Goal: Navigation & Orientation: Find specific page/section

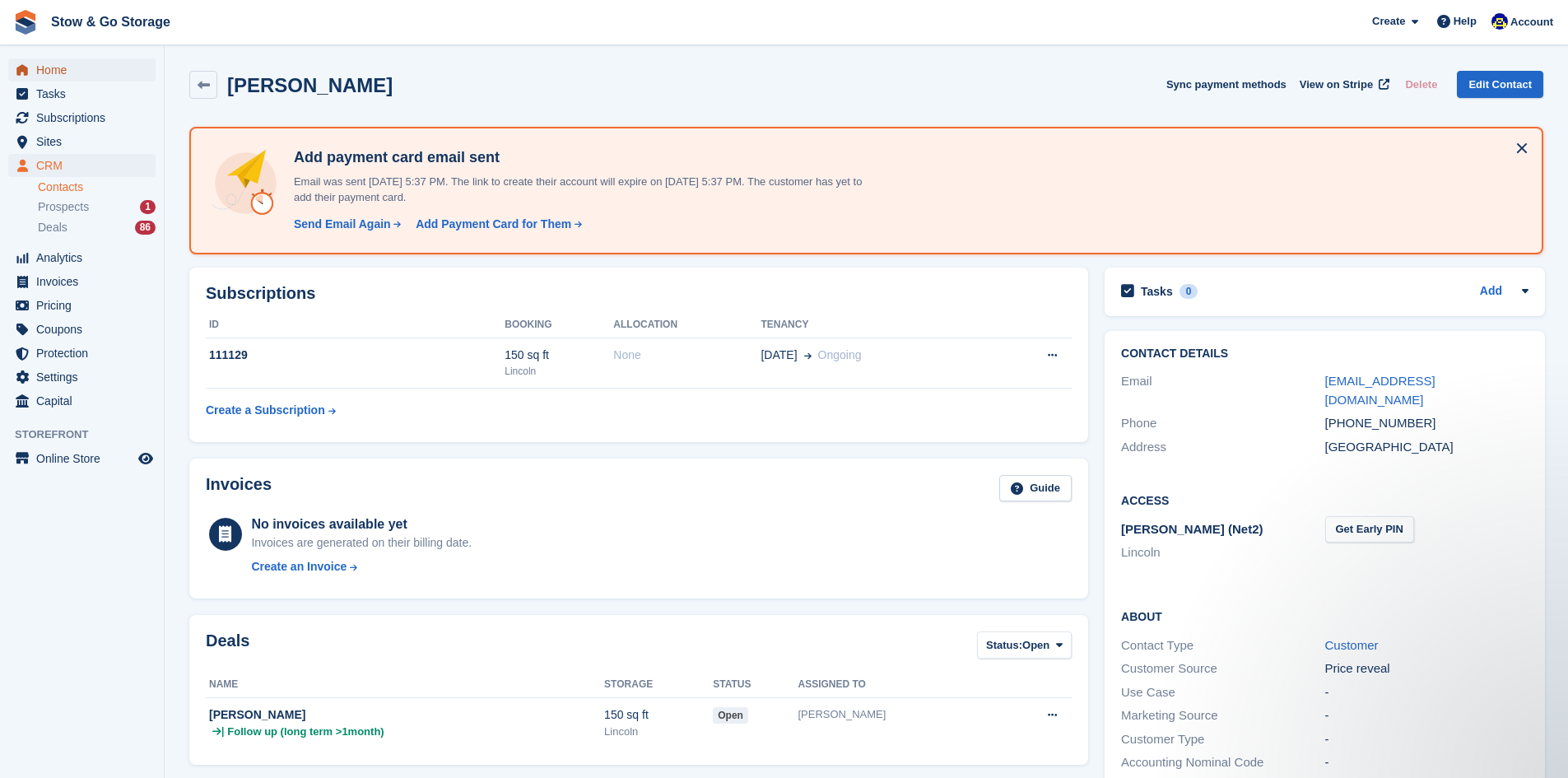
click at [72, 60] on span "Home" at bounding box center [86, 70] width 99 height 23
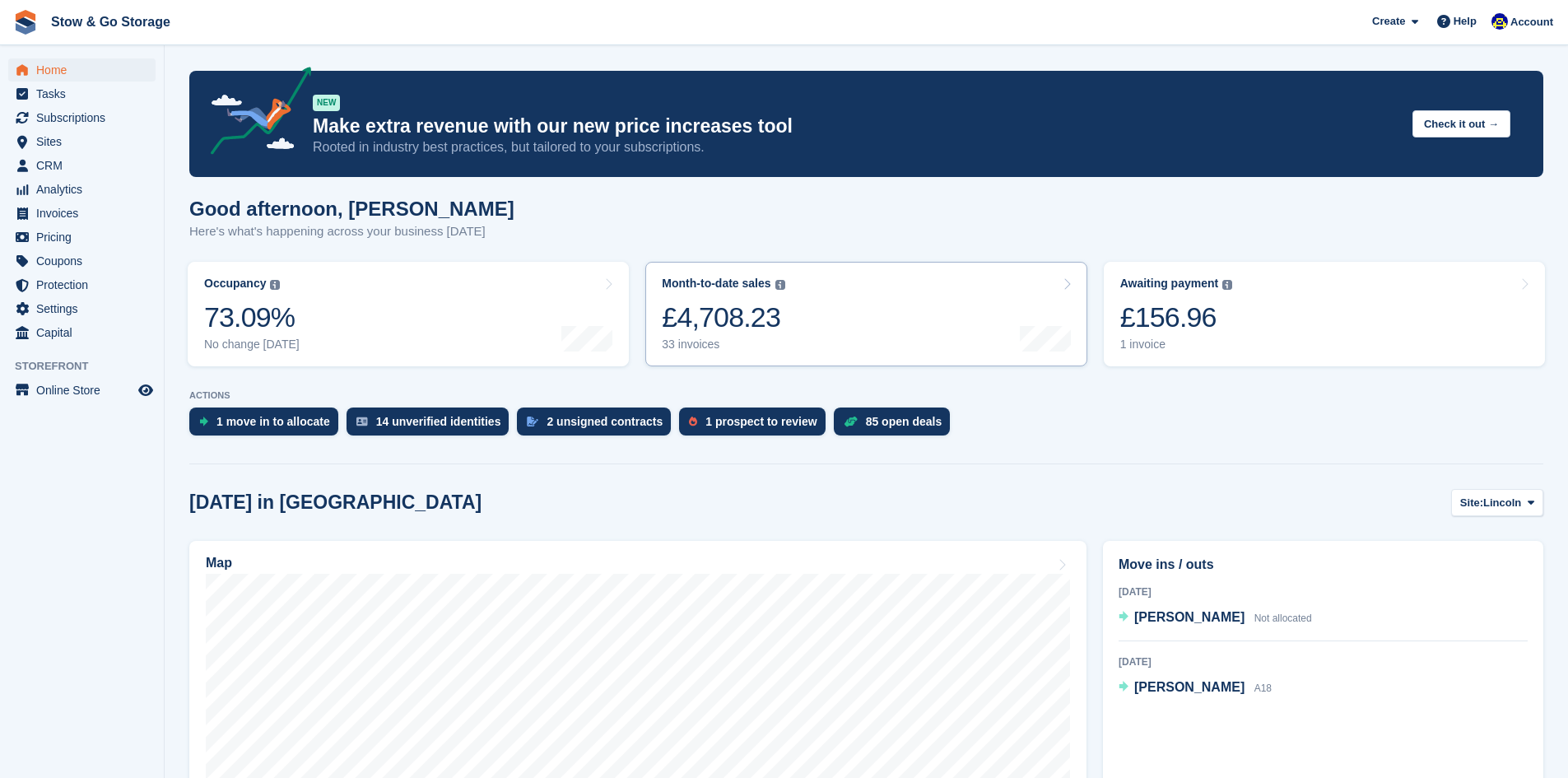
click at [962, 343] on link "Month-to-date sales The sum of all finalised invoices generated this month to d…" at bounding box center [865, 314] width 441 height 105
click at [780, 315] on div "£4,708.23" at bounding box center [723, 318] width 122 height 34
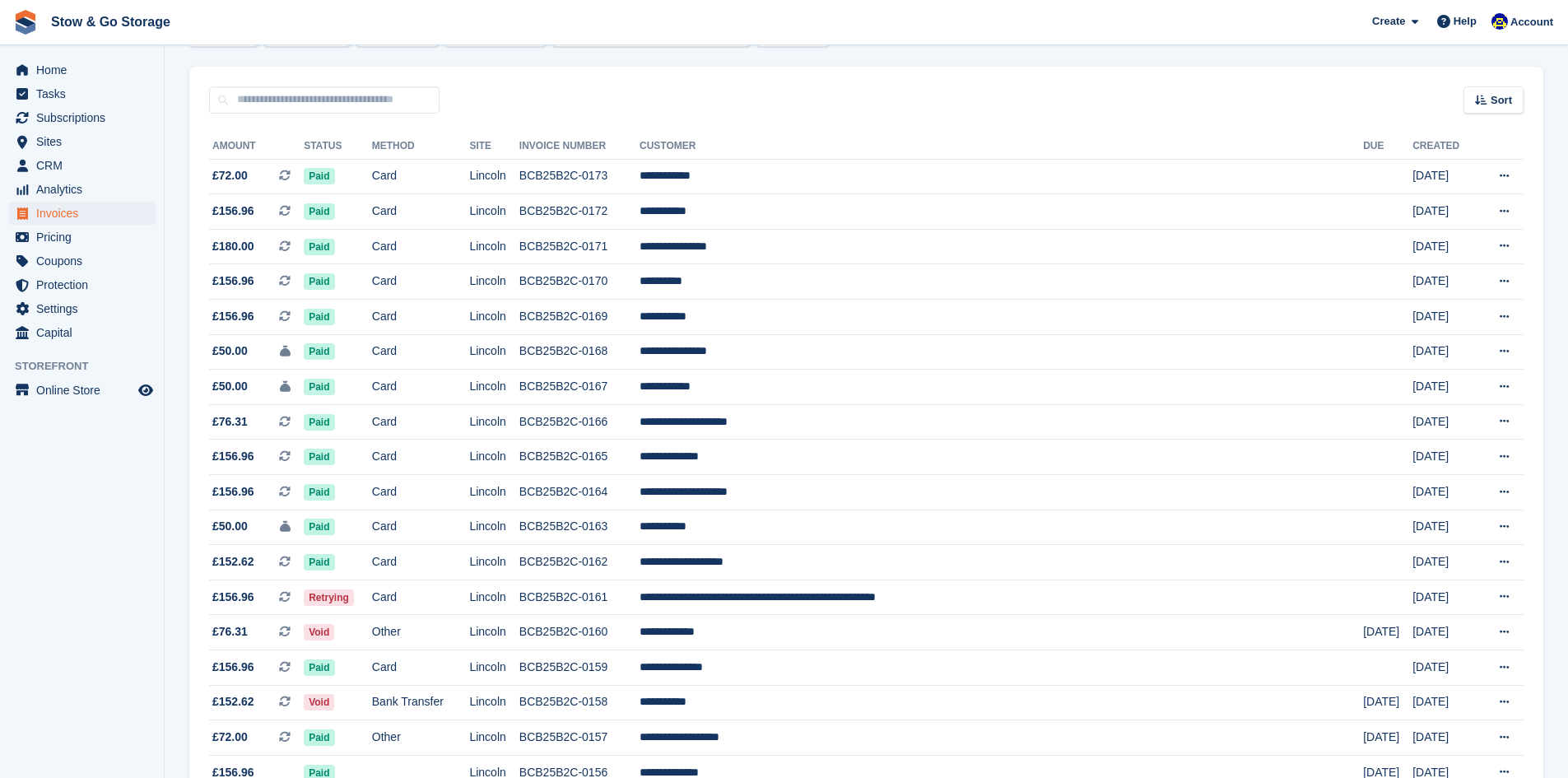
scroll to position [116, 0]
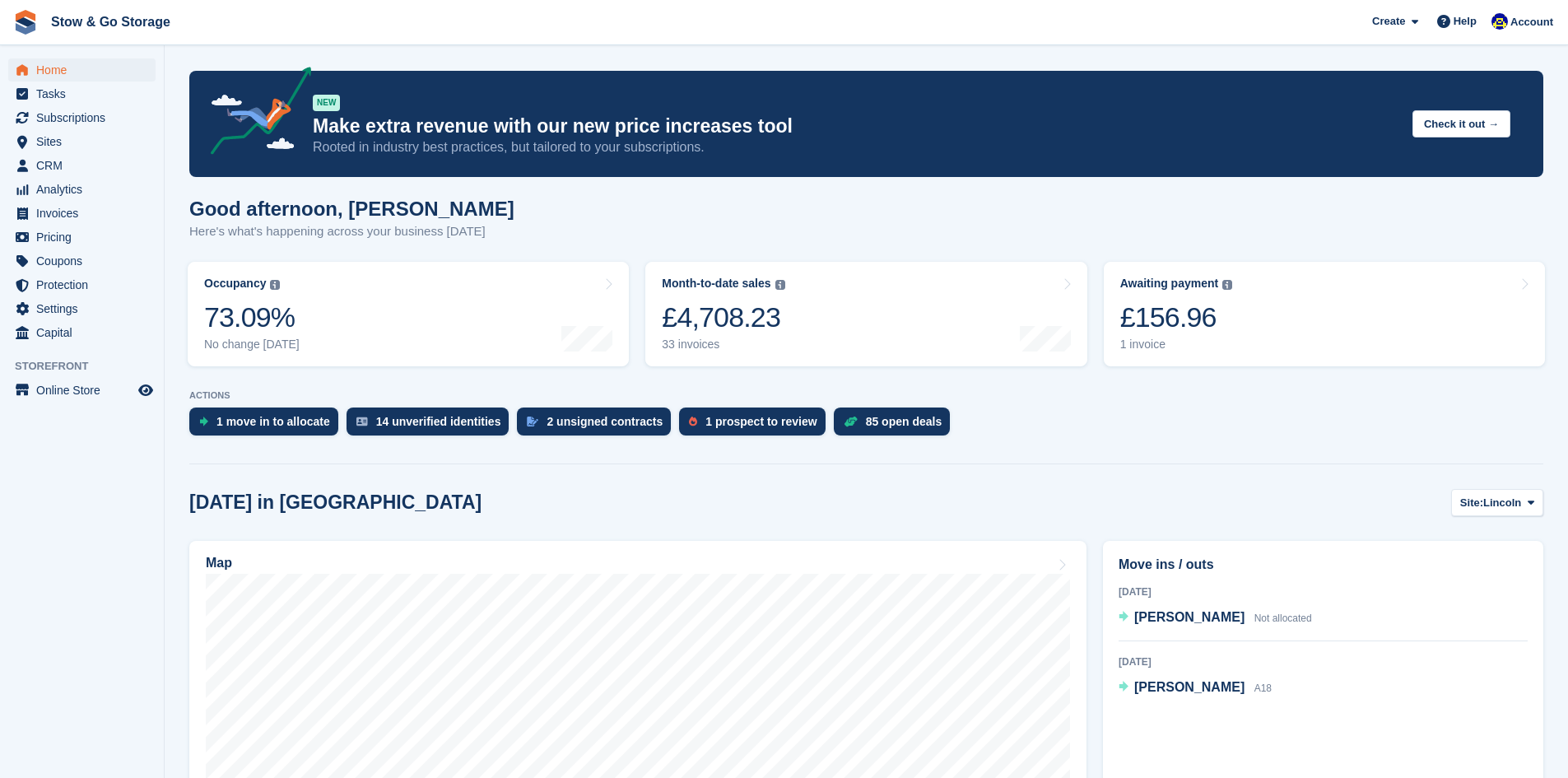
click at [780, 330] on div "£4,708.23" at bounding box center [723, 318] width 122 height 34
click at [83, 121] on span "Subscriptions" at bounding box center [86, 117] width 99 height 23
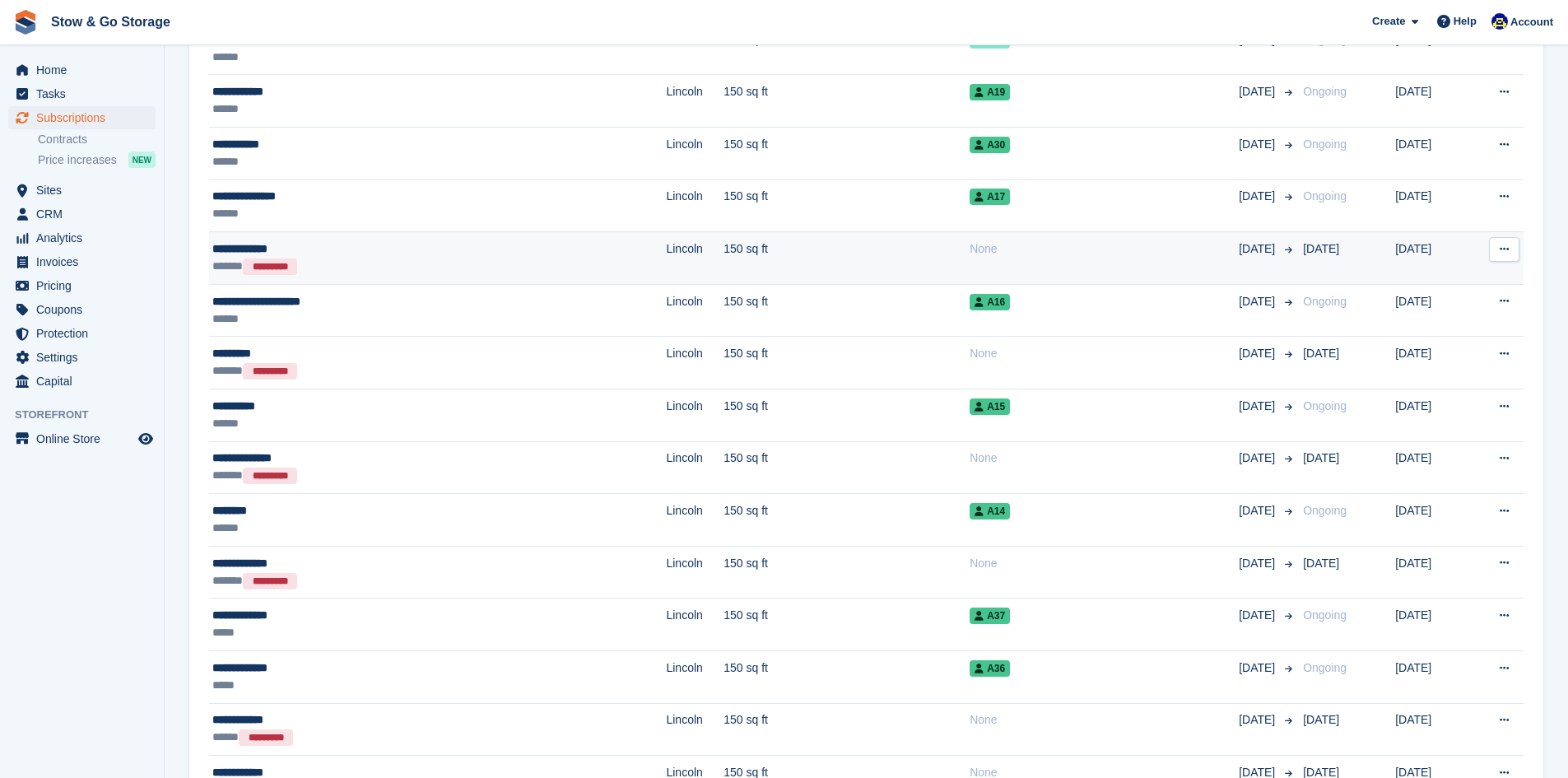
scroll to position [471, 0]
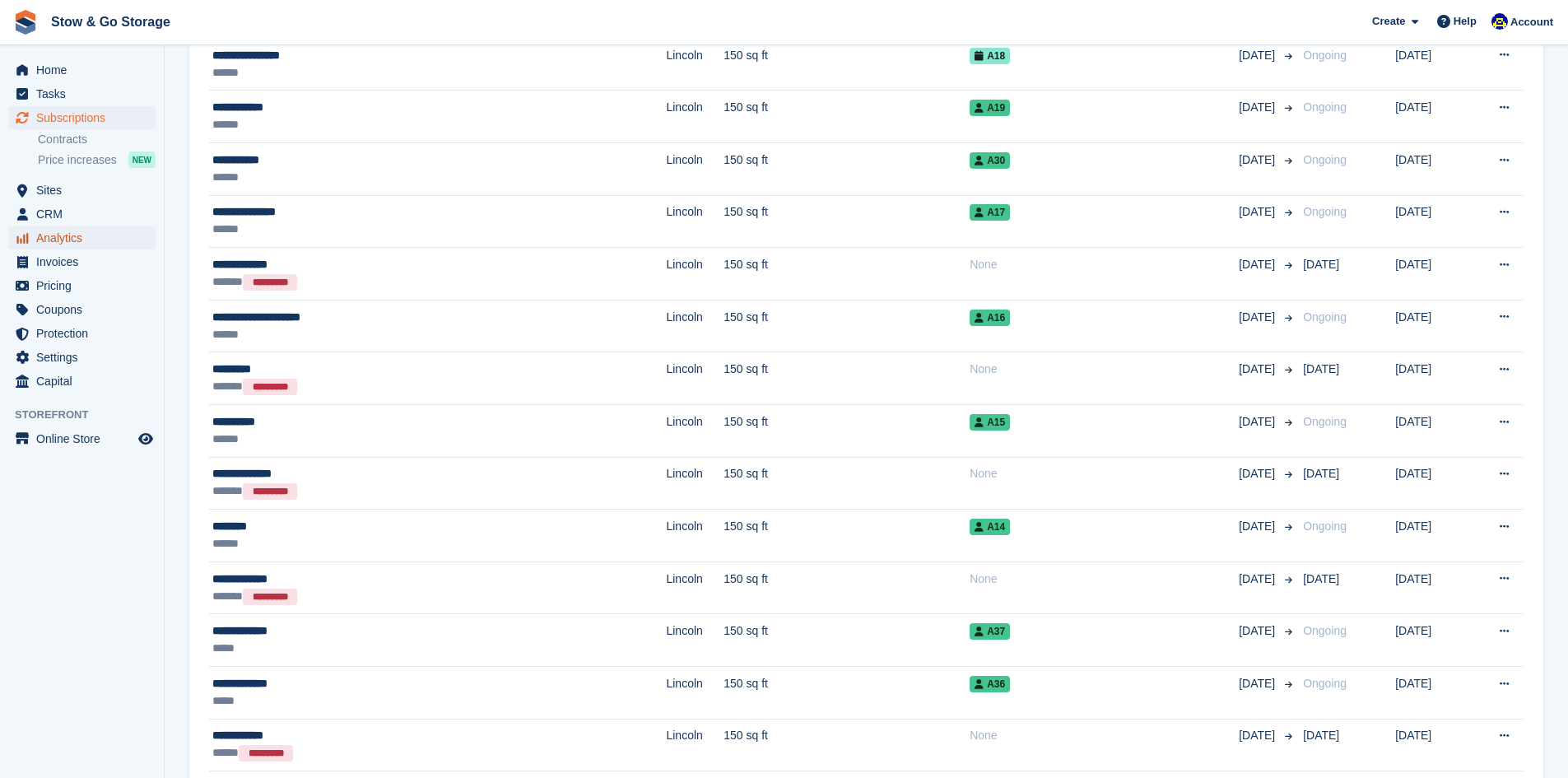
click at [81, 227] on span "Analytics" at bounding box center [86, 237] width 99 height 23
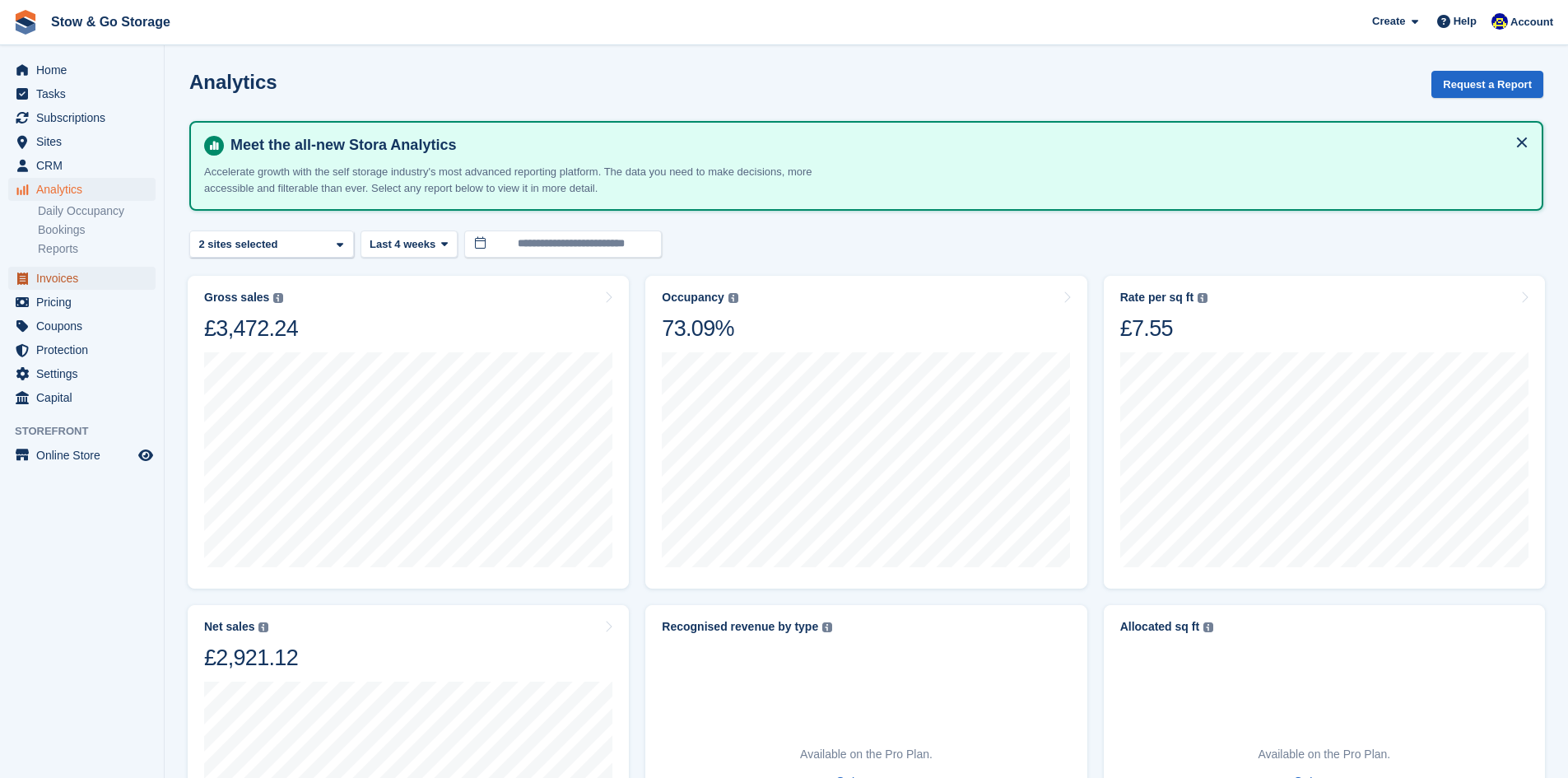
click at [84, 281] on span "Invoices" at bounding box center [86, 278] width 99 height 23
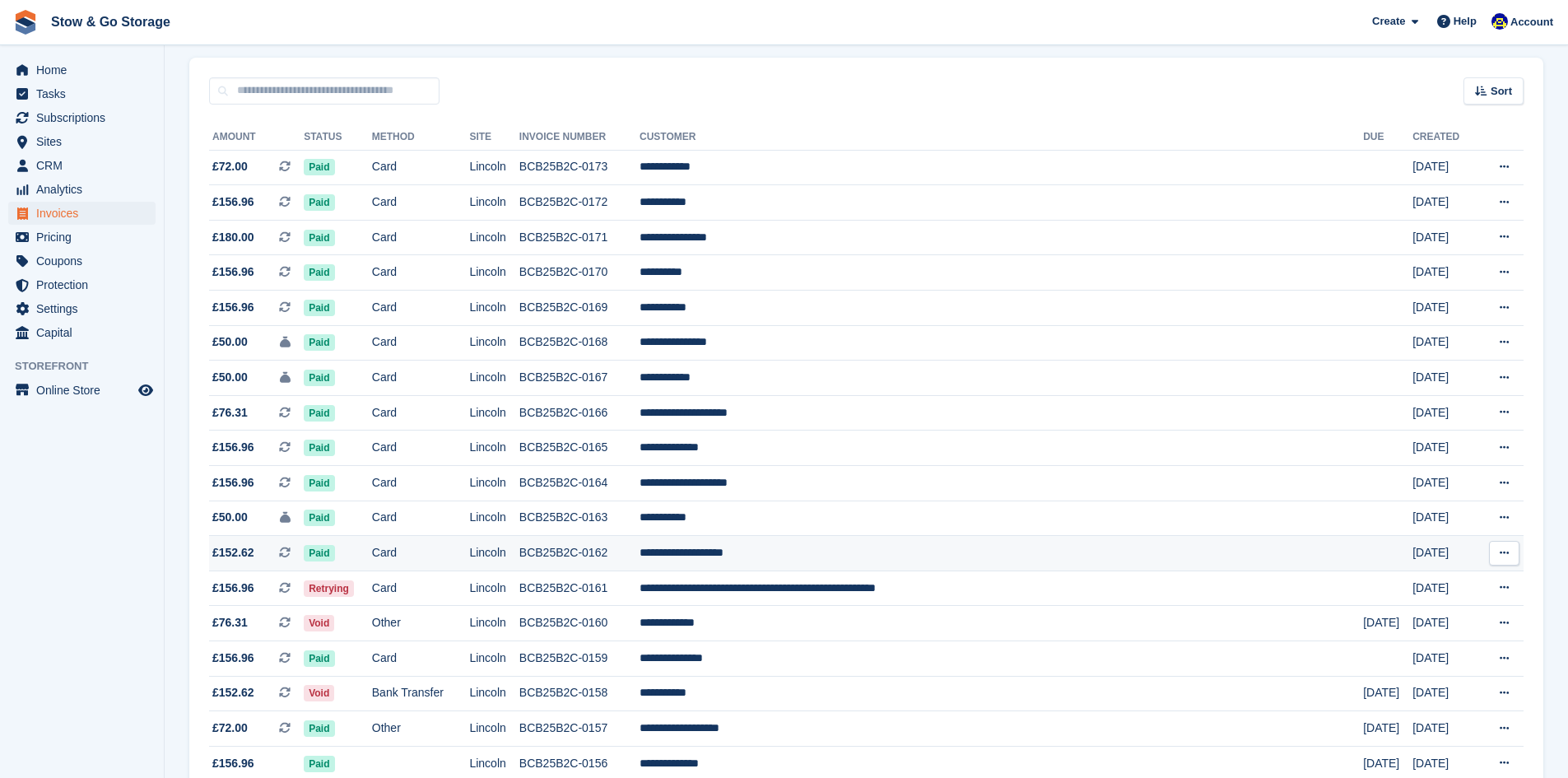
scroll to position [127, 0]
click at [302, 579] on span "£156.96 This is a recurring subscription invoice." at bounding box center [256, 588] width 94 height 17
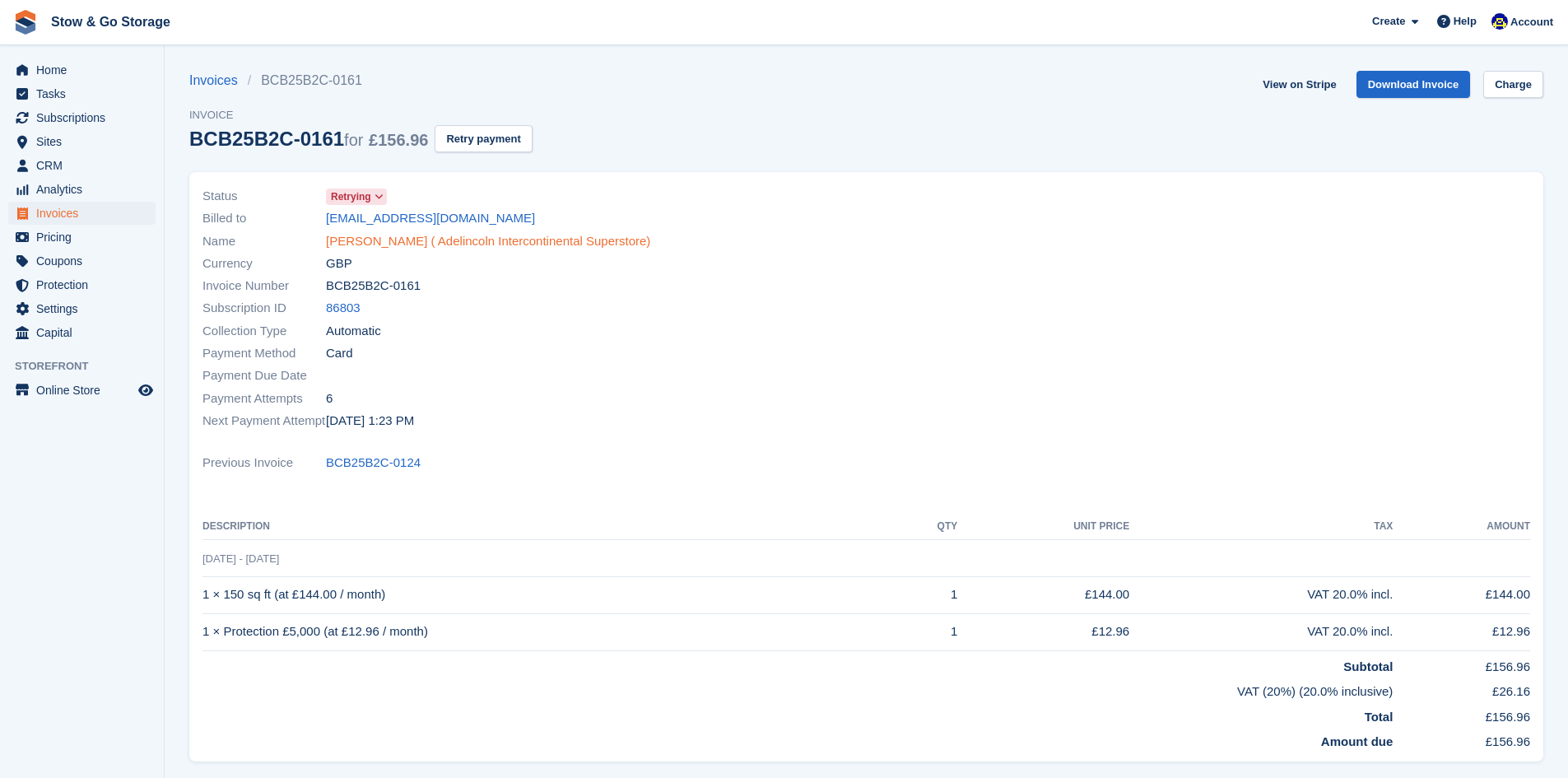
click at [394, 245] on link "Titilayo Corser ( Adelincoln Intercontinental Superstore)" at bounding box center [489, 241] width 325 height 19
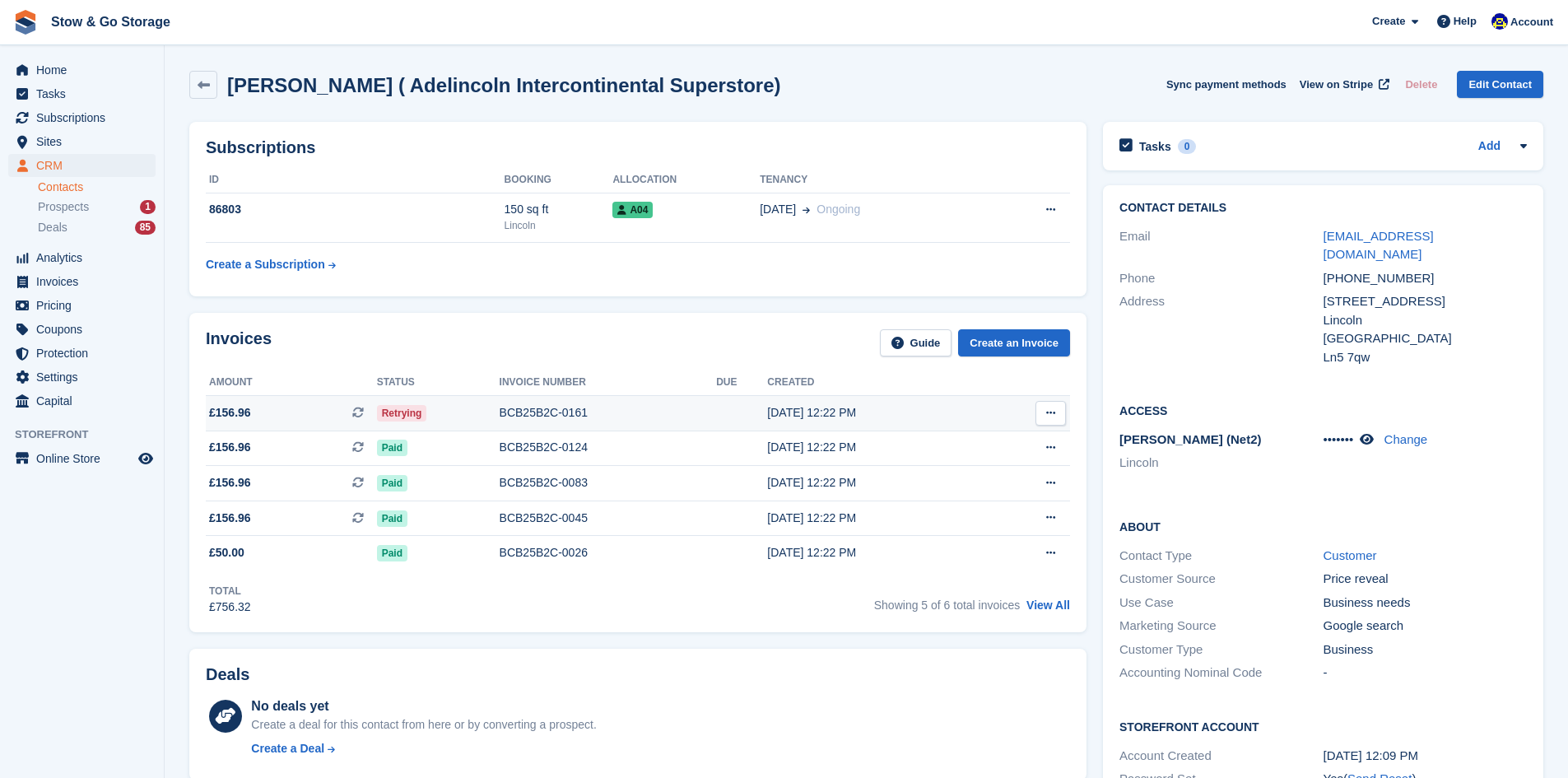
click at [484, 411] on div "Retrying" at bounding box center [439, 413] width 122 height 17
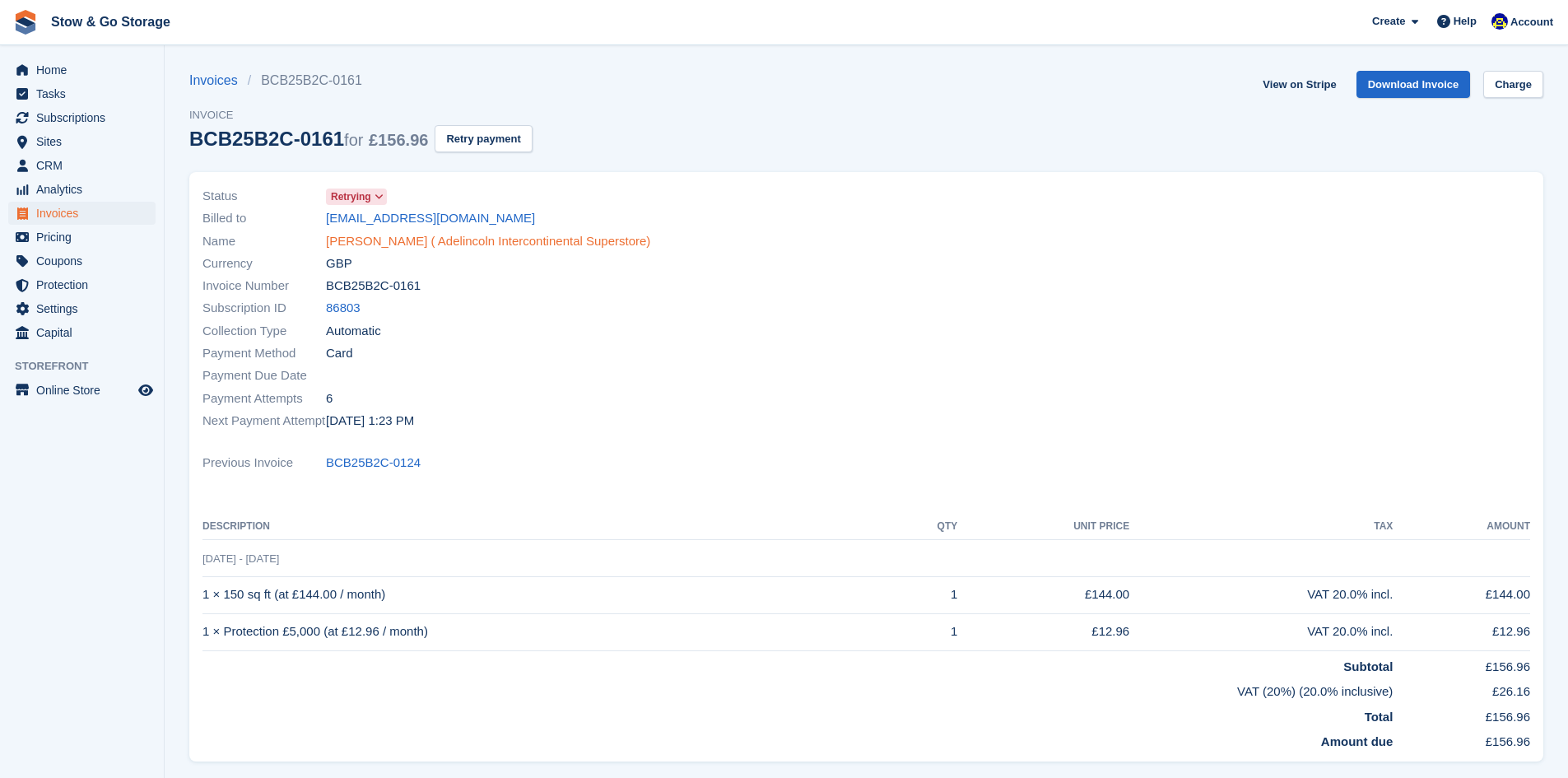
click at [376, 245] on link "Titilayo Corser ( Adelincoln Intercontinental Superstore)" at bounding box center [489, 241] width 325 height 19
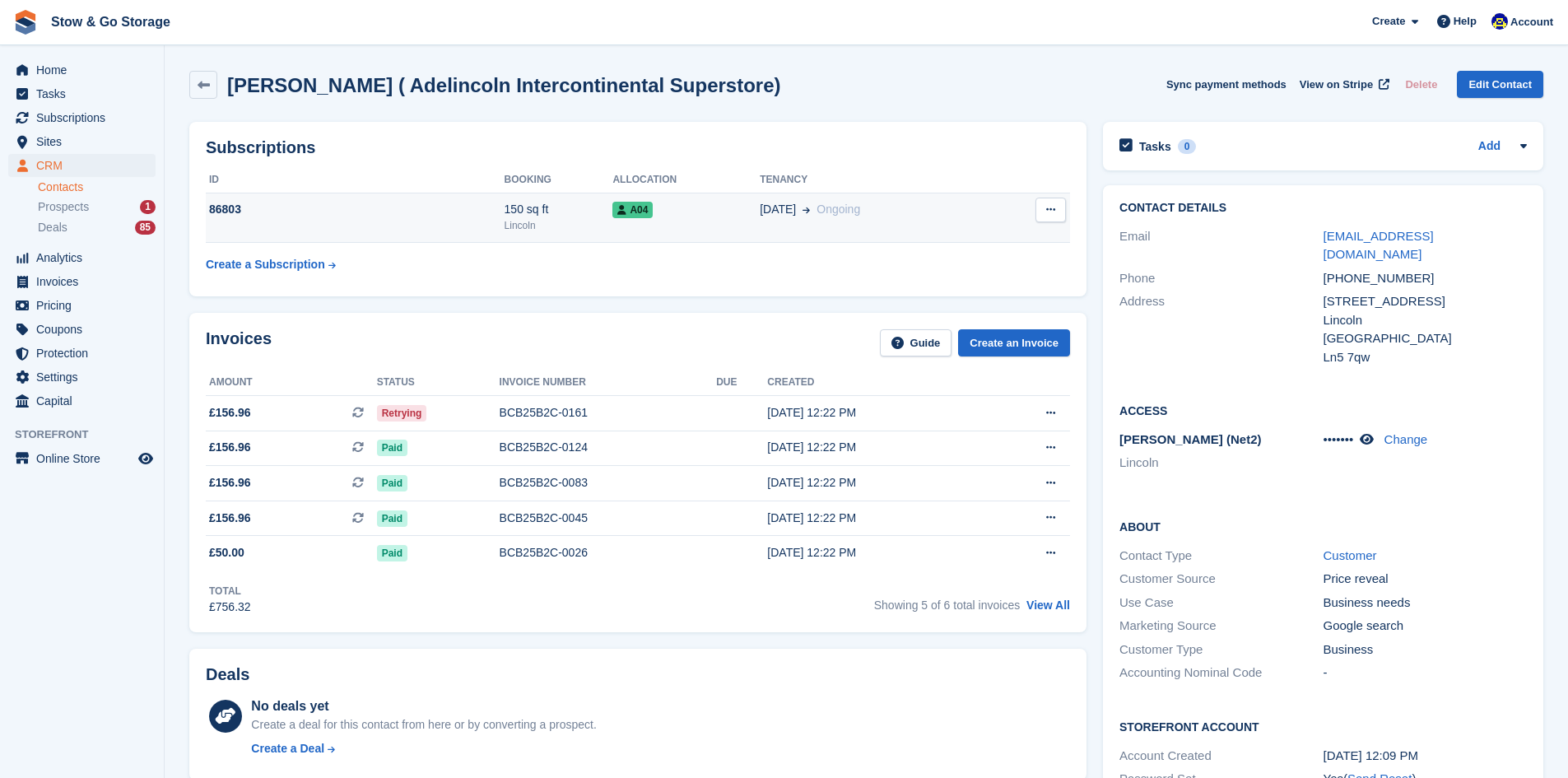
click at [1054, 213] on icon at bounding box center [1050, 209] width 9 height 11
click at [767, 221] on td "20 May Ongoing" at bounding box center [875, 218] width 231 height 50
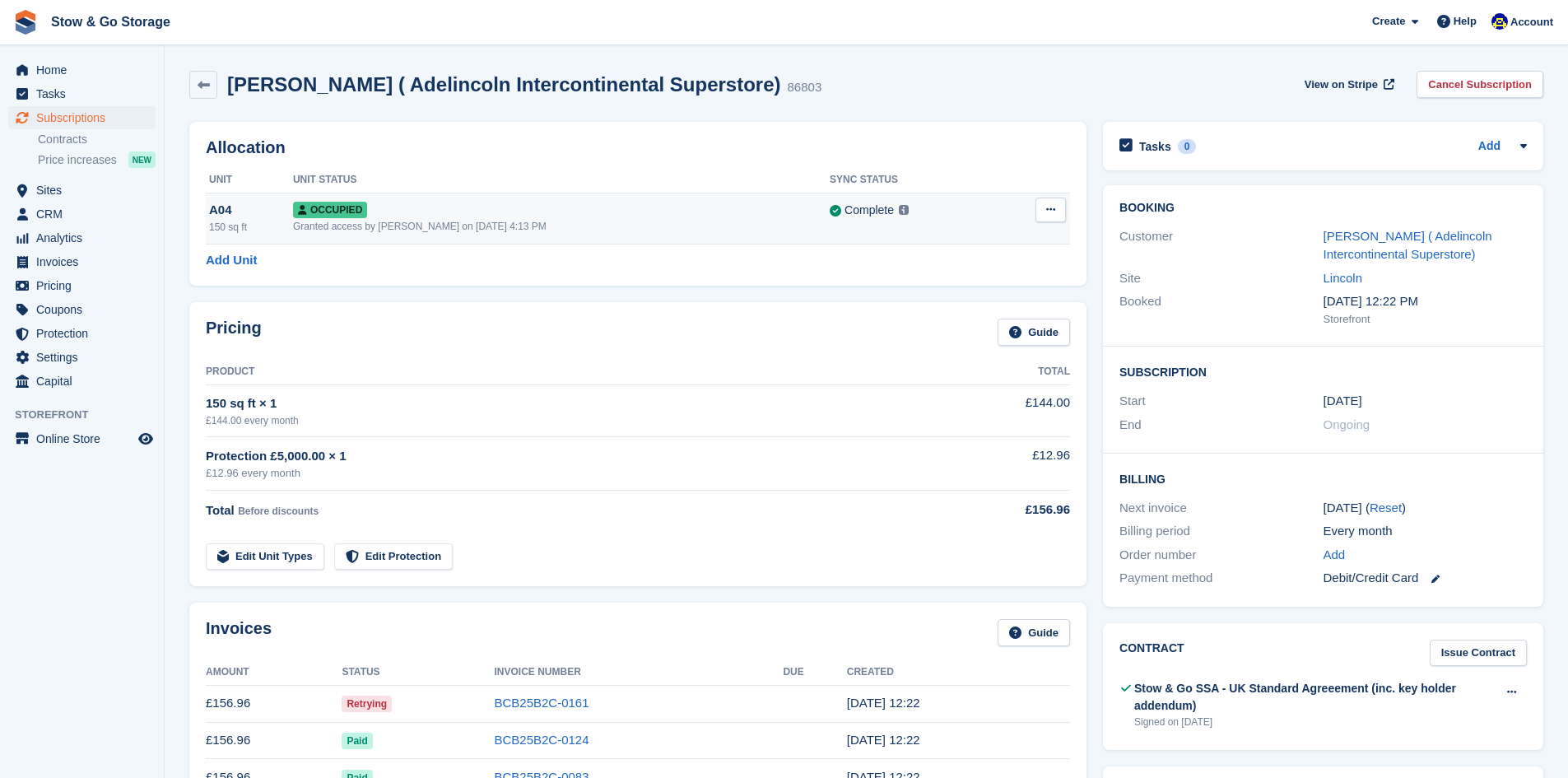
click at [1056, 205] on icon at bounding box center [1050, 209] width 9 height 11
click at [984, 240] on p "Overlock" at bounding box center [987, 241] width 144 height 21
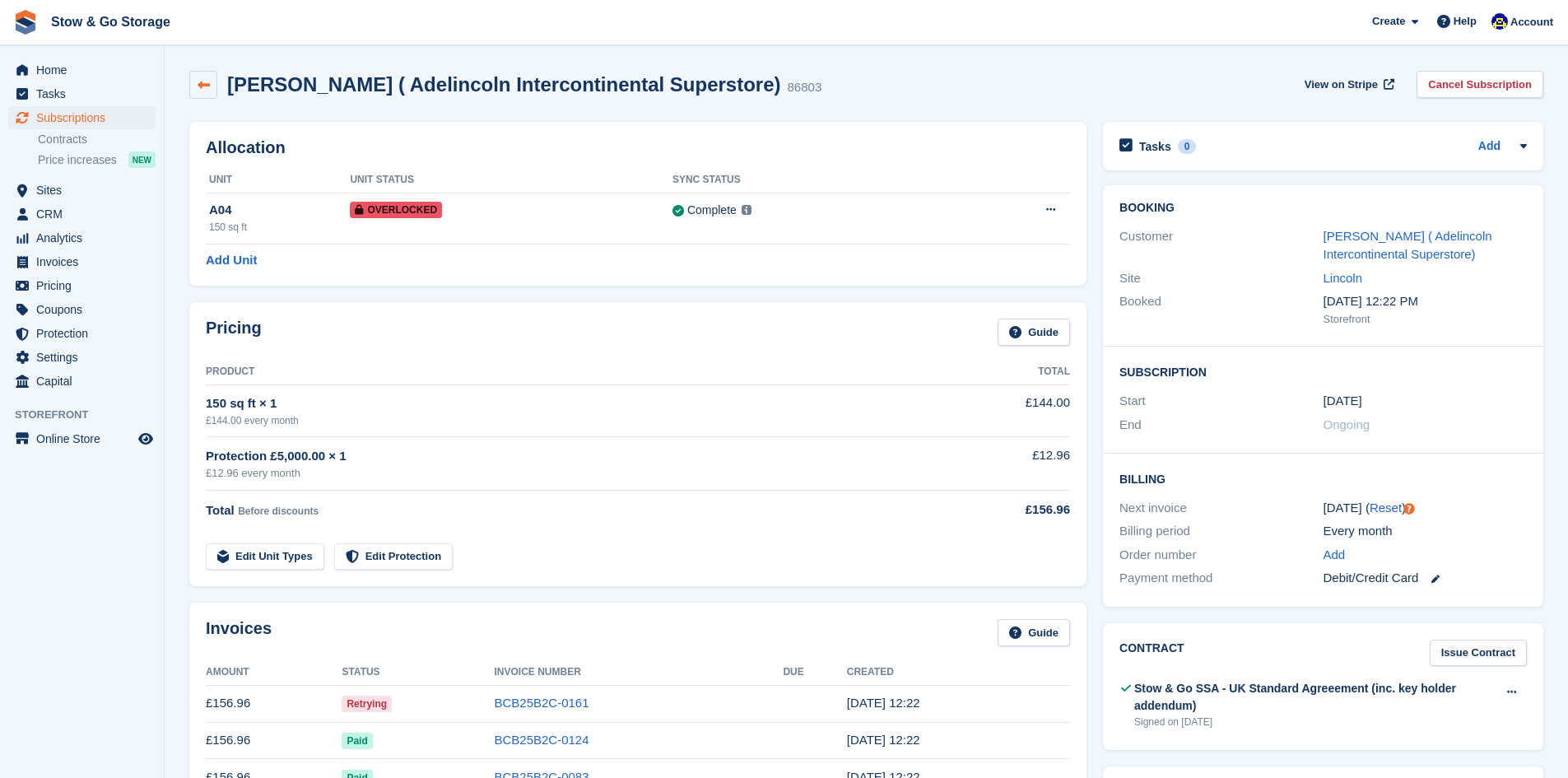
click at [190, 92] on link at bounding box center [203, 84] width 28 height 28
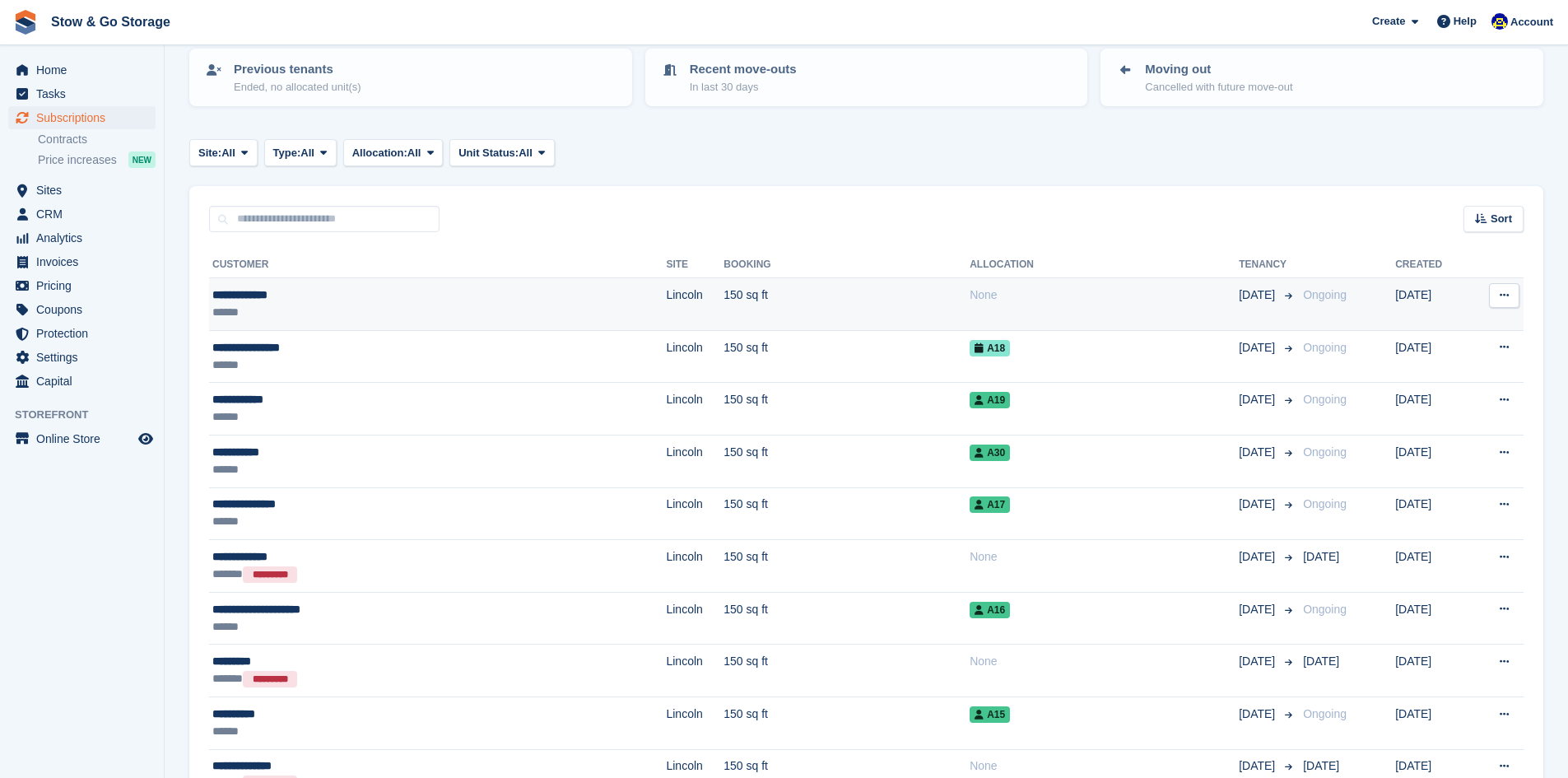
scroll to position [222, 0]
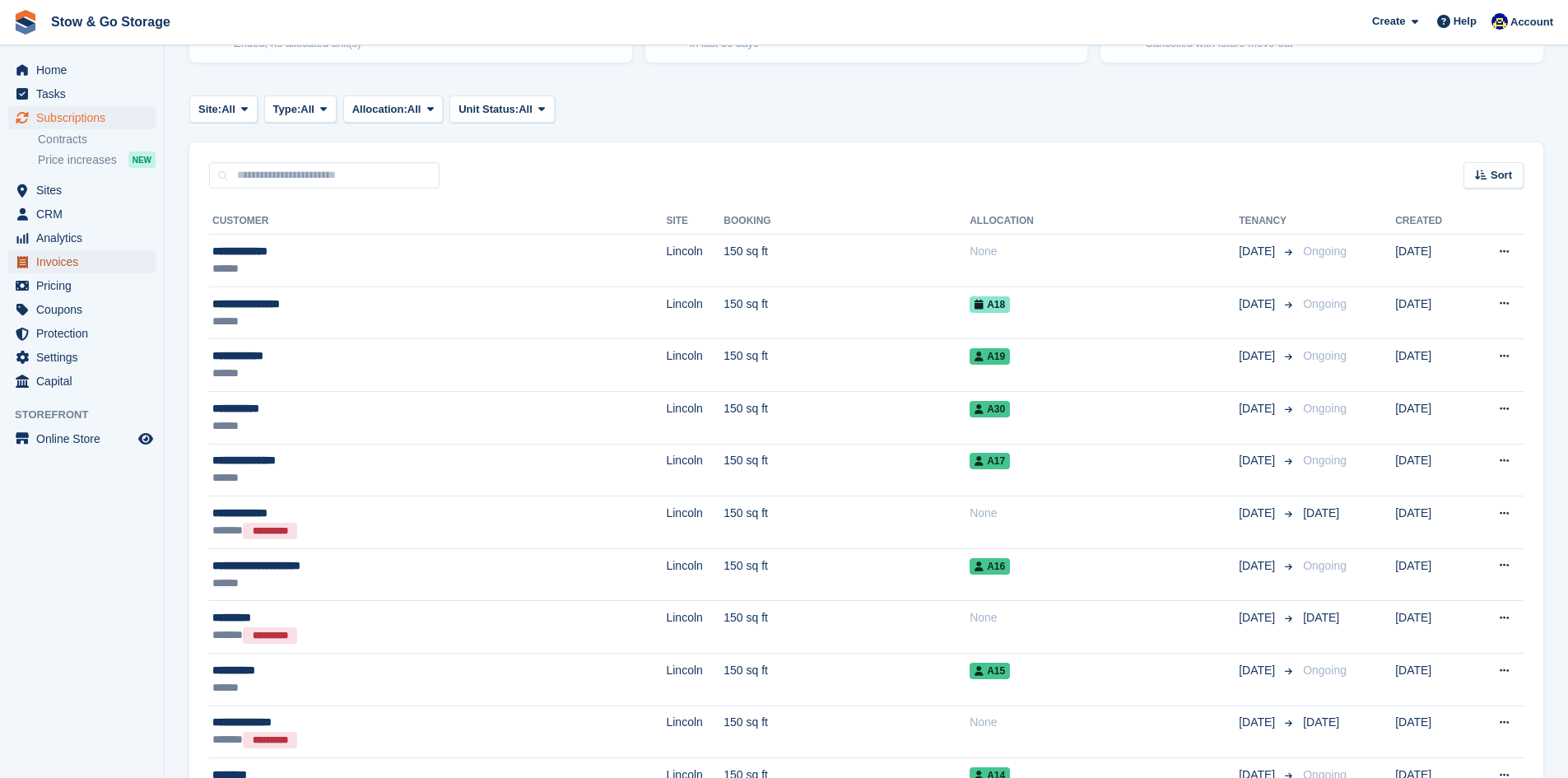
click at [74, 253] on span "Invoices" at bounding box center [86, 261] width 99 height 23
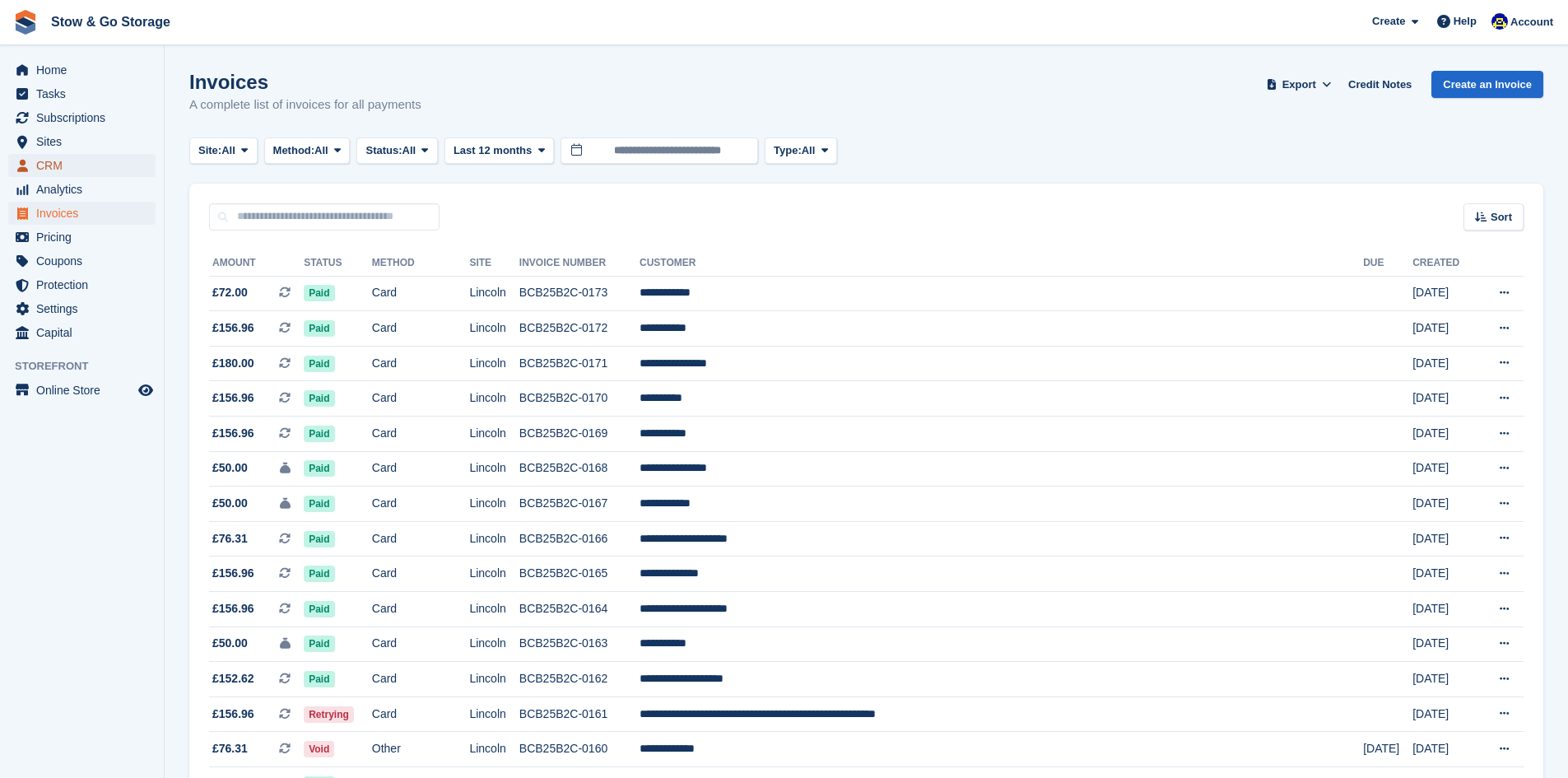
click at [71, 165] on span "CRM" at bounding box center [86, 165] width 99 height 23
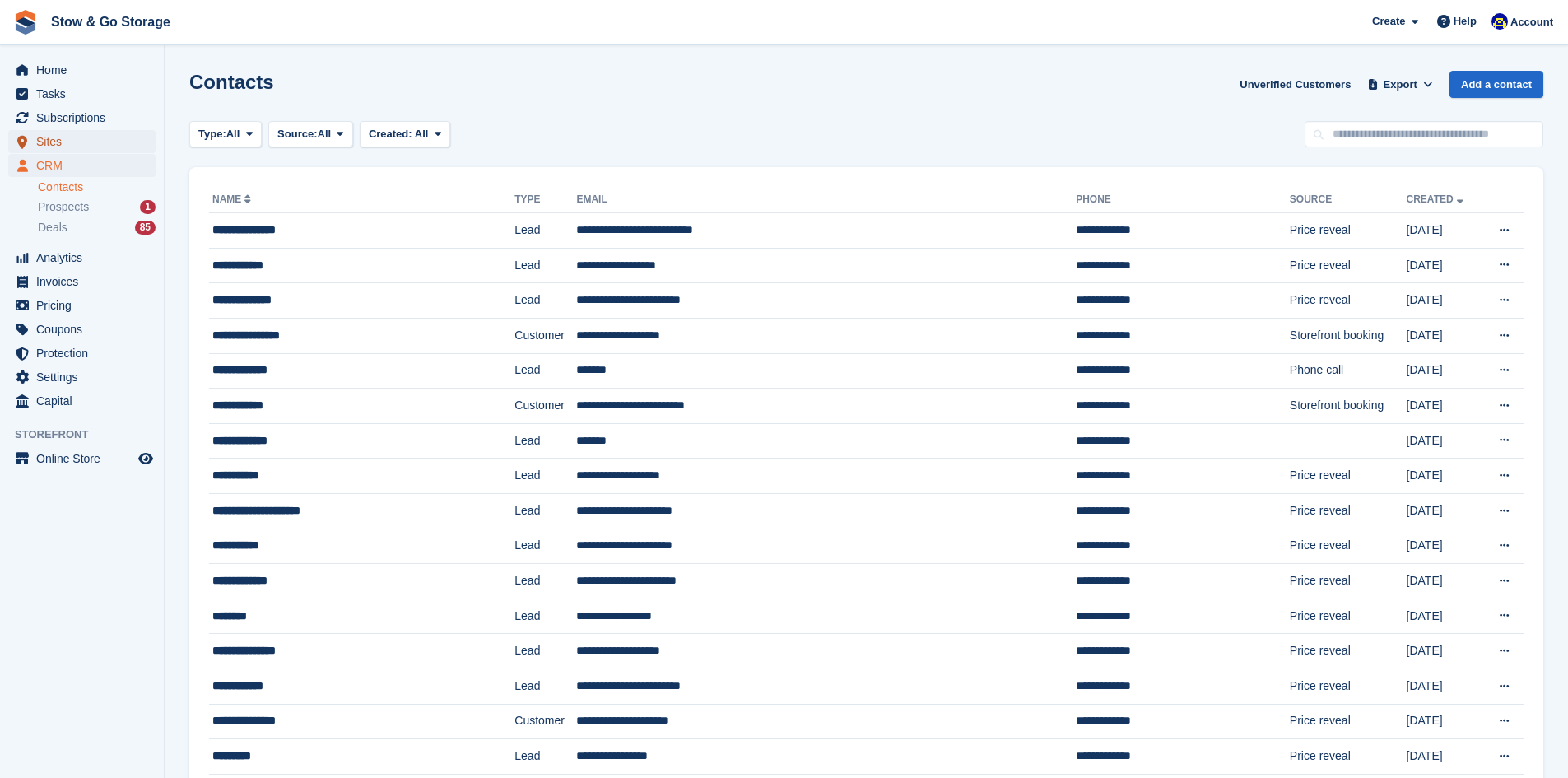
click at [69, 139] on span "Sites" at bounding box center [86, 141] width 99 height 23
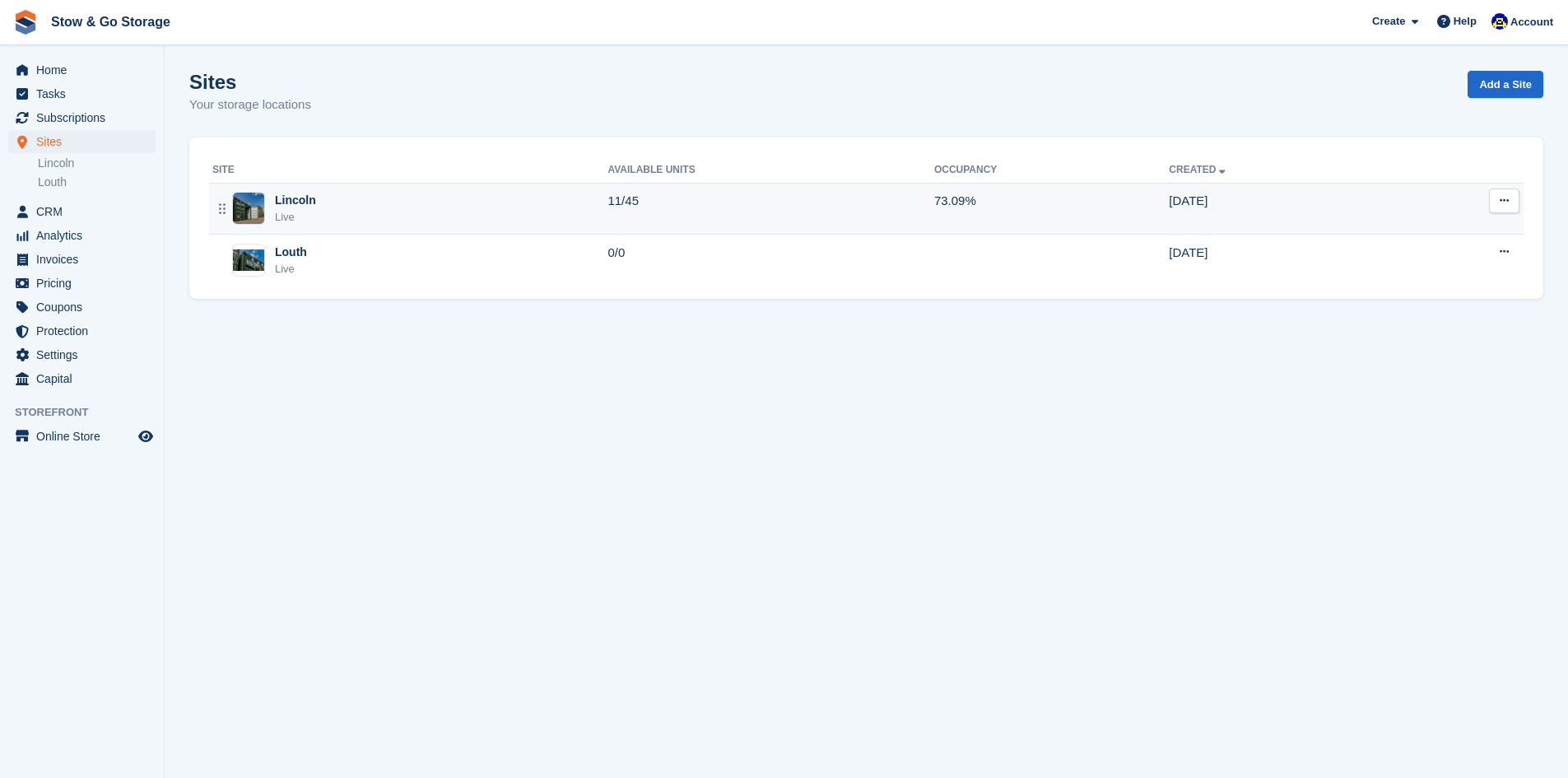
click at [331, 205] on div "Lincoln Live" at bounding box center [410, 209] width 395 height 34
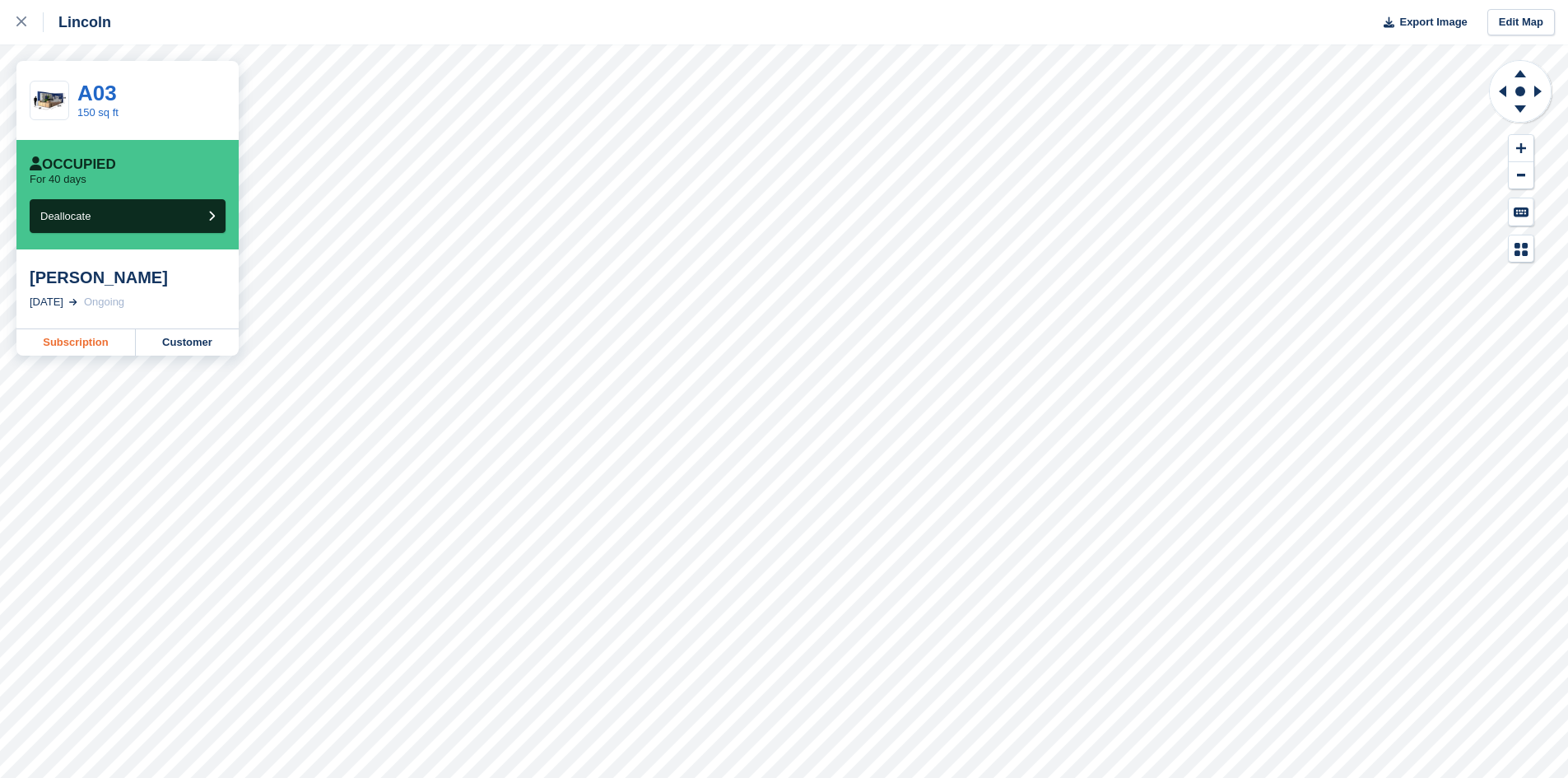
click at [73, 347] on link "Subscription" at bounding box center [76, 342] width 119 height 26
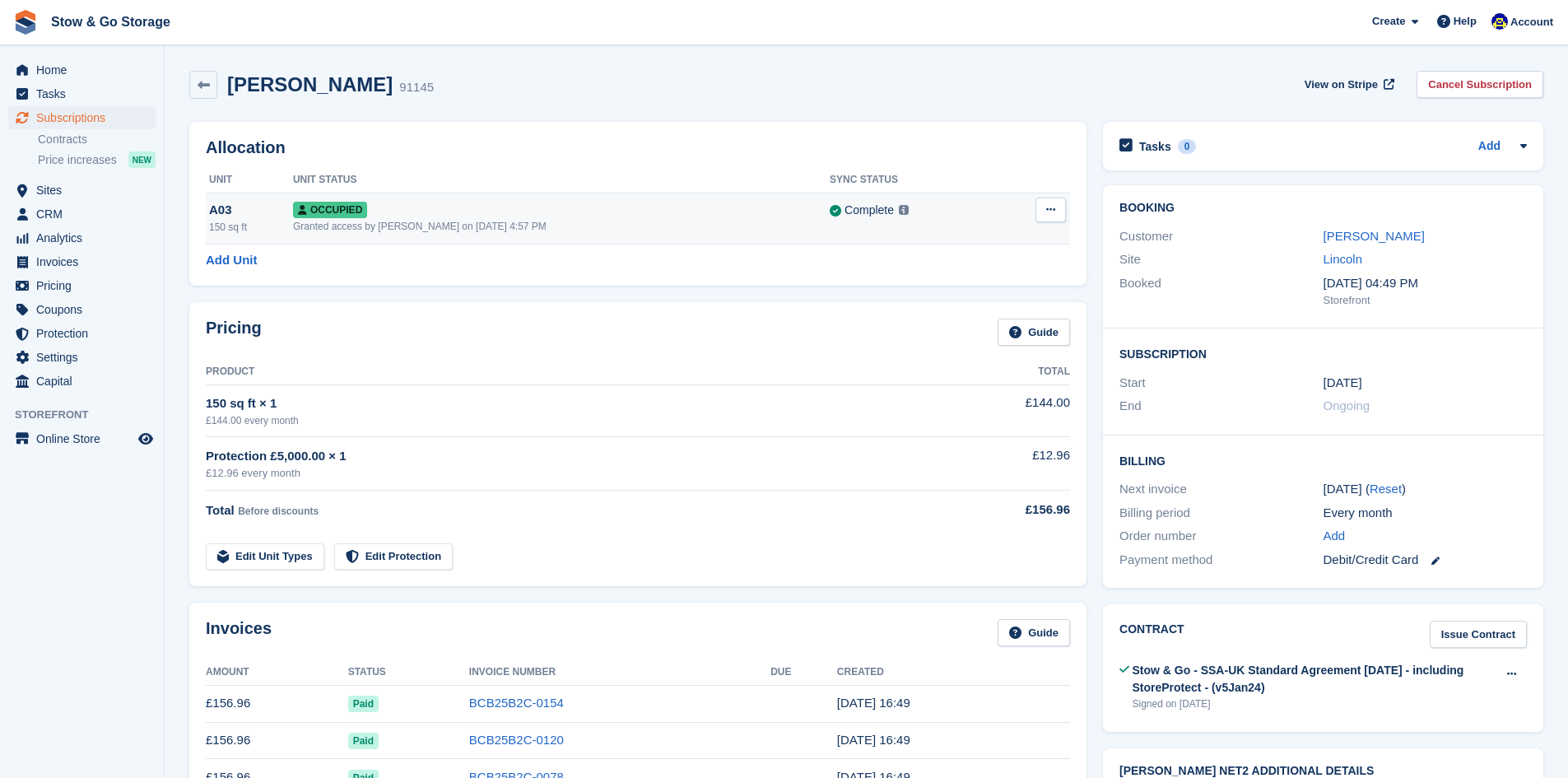
click at [1049, 215] on icon at bounding box center [1050, 209] width 9 height 11
click at [982, 243] on p "Overlock" at bounding box center [987, 241] width 144 height 21
